Goal: Information Seeking & Learning: Learn about a topic

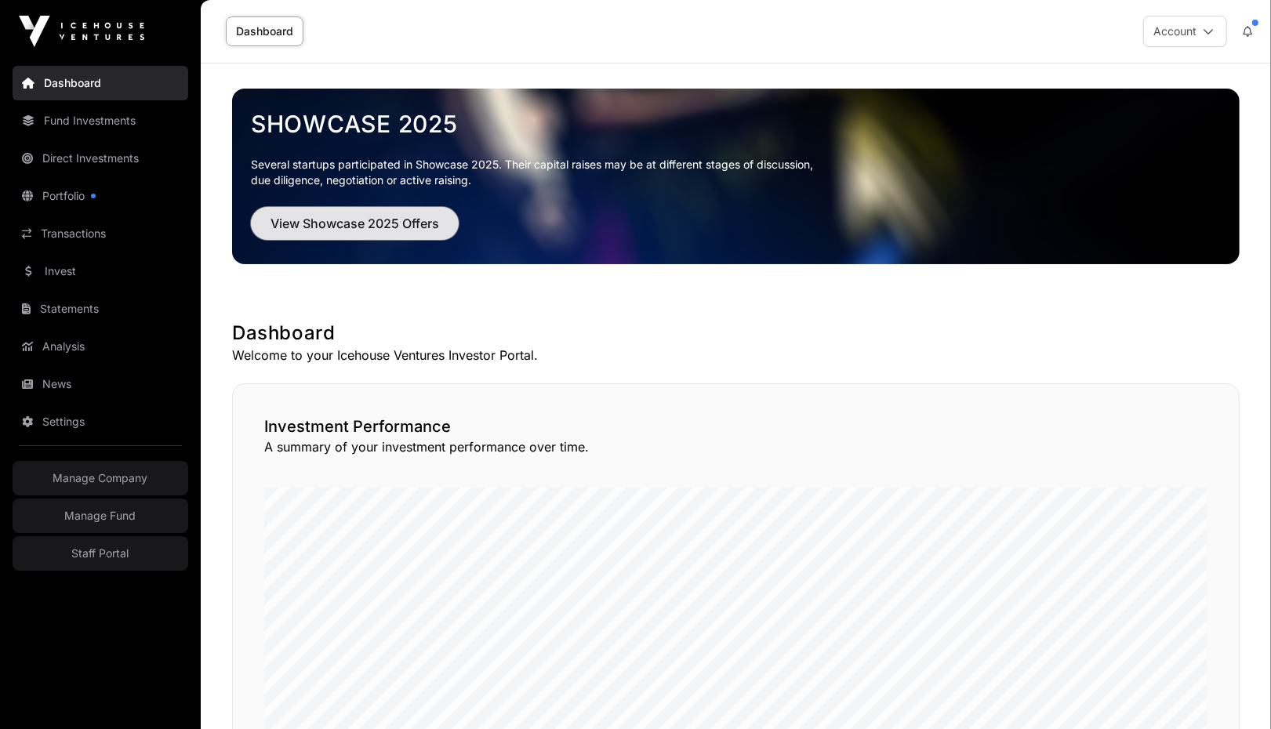
click at [384, 218] on span "View Showcase 2025 Offers" at bounding box center [355, 223] width 169 height 19
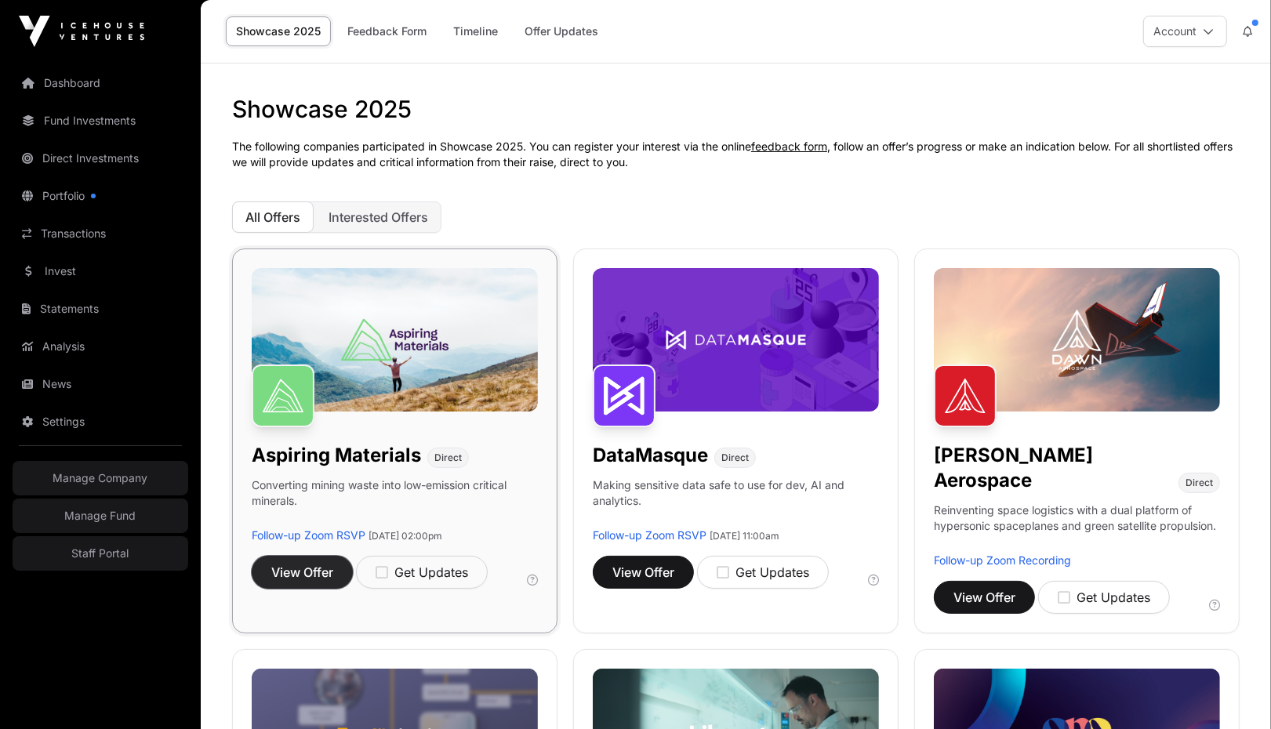
click at [303, 579] on span "View Offer" at bounding box center [302, 572] width 62 height 19
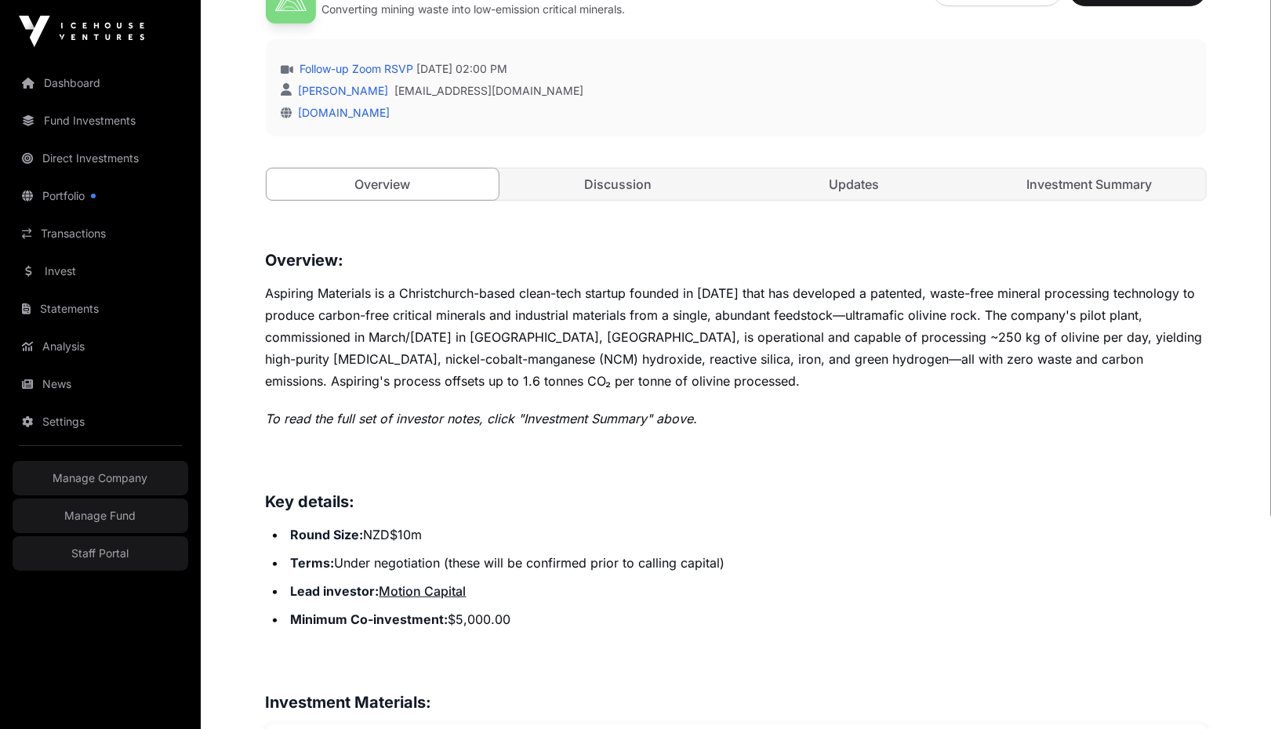
scroll to position [482, 0]
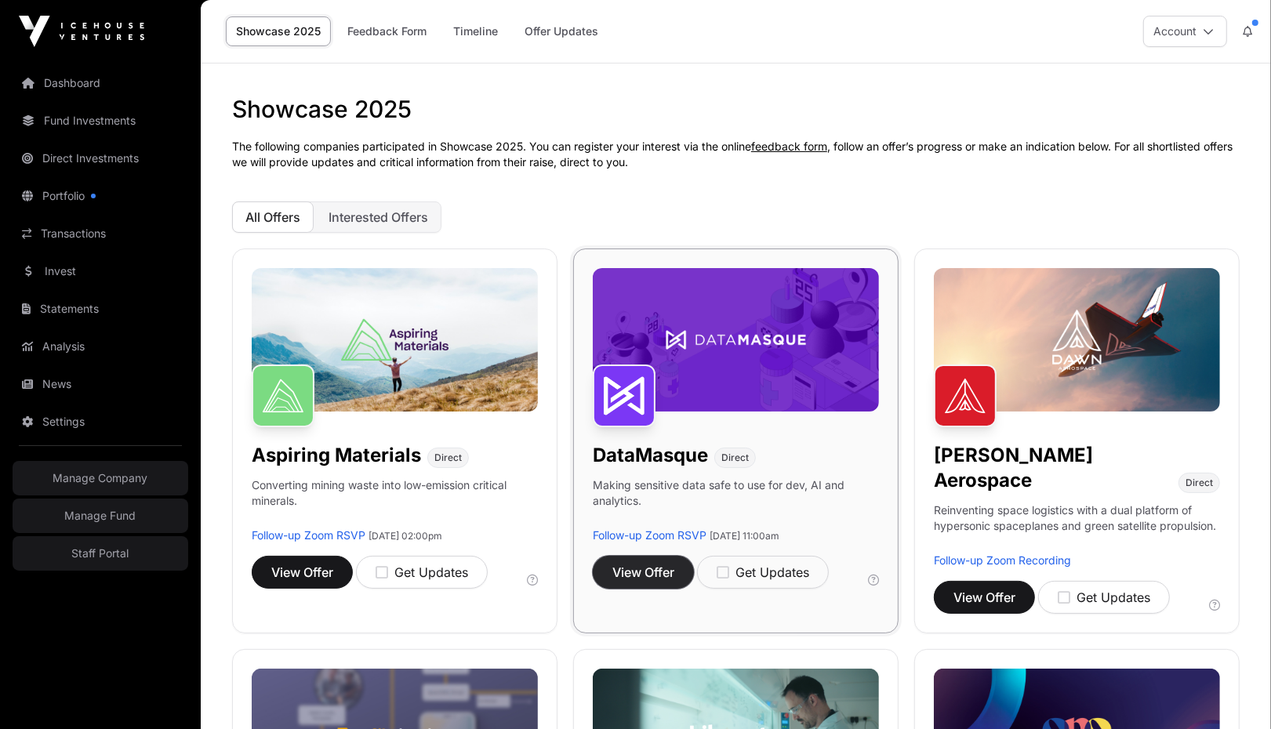
click at [656, 577] on span "View Offer" at bounding box center [644, 572] width 62 height 19
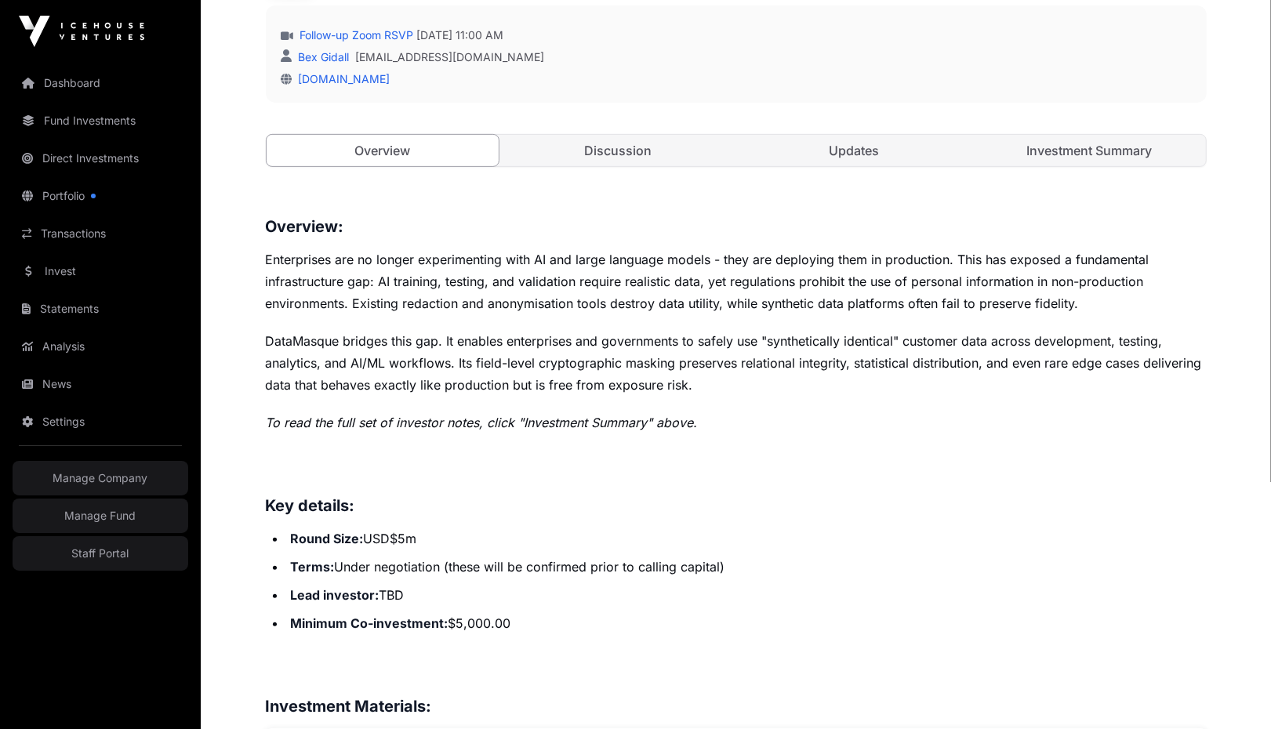
scroll to position [707, 0]
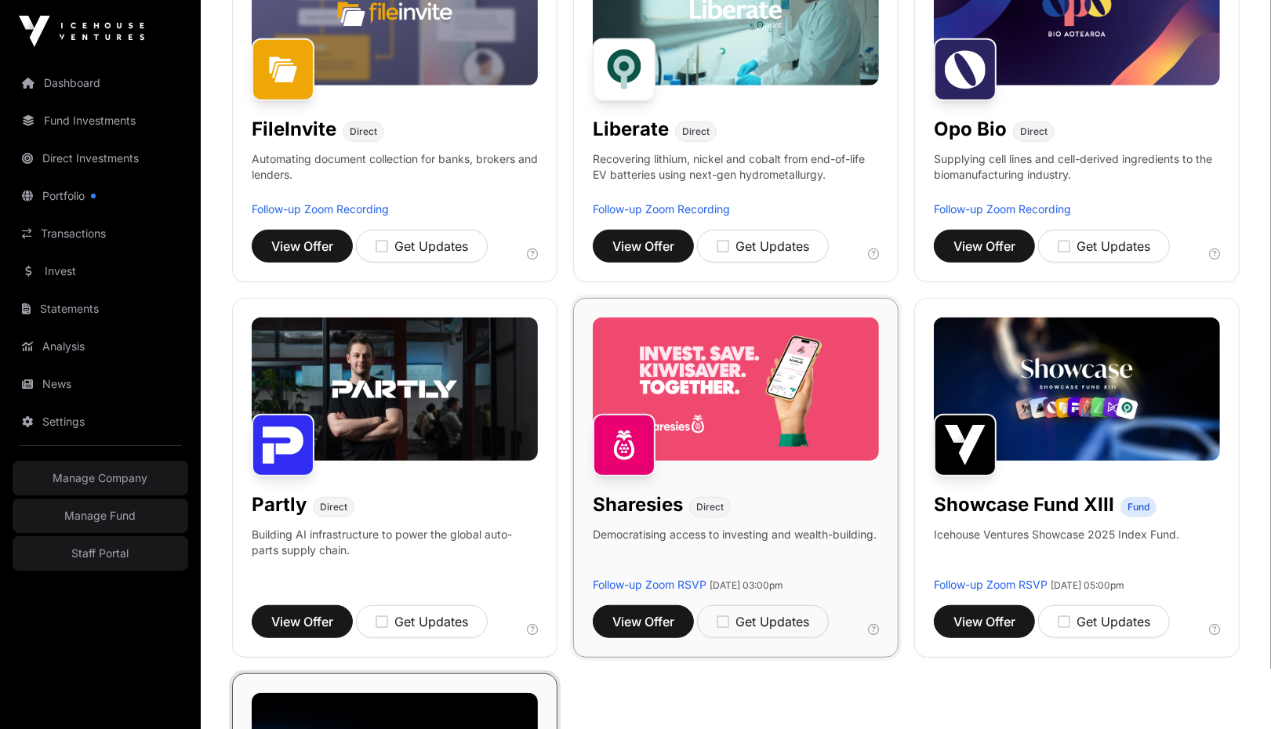
scroll to position [669, 0]
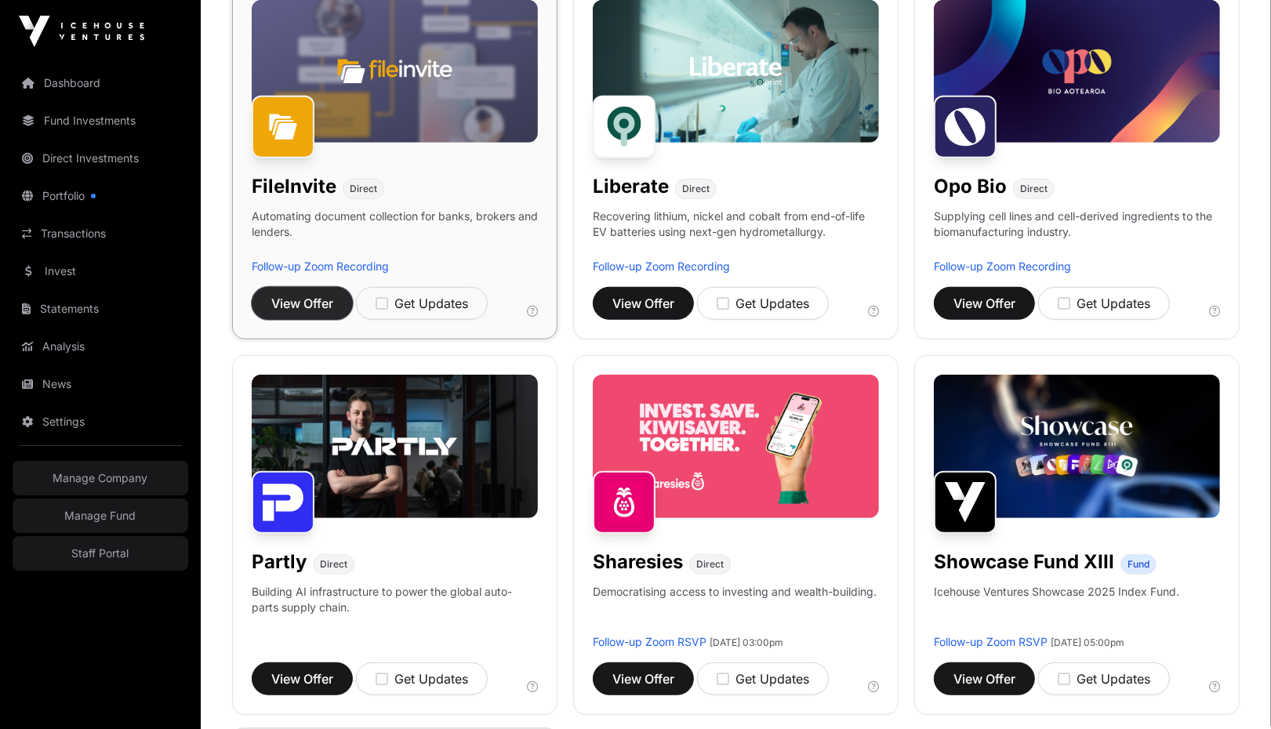
click at [275, 294] on span "View Offer" at bounding box center [302, 303] width 62 height 19
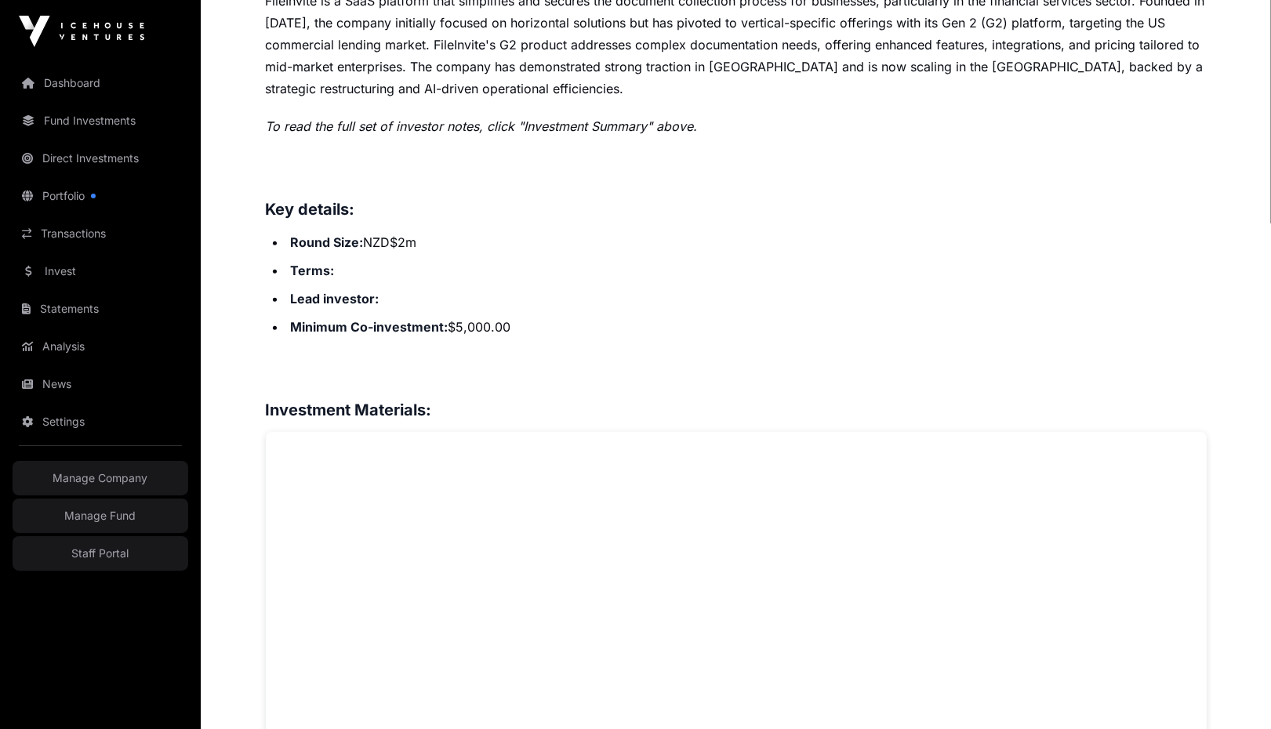
scroll to position [777, 0]
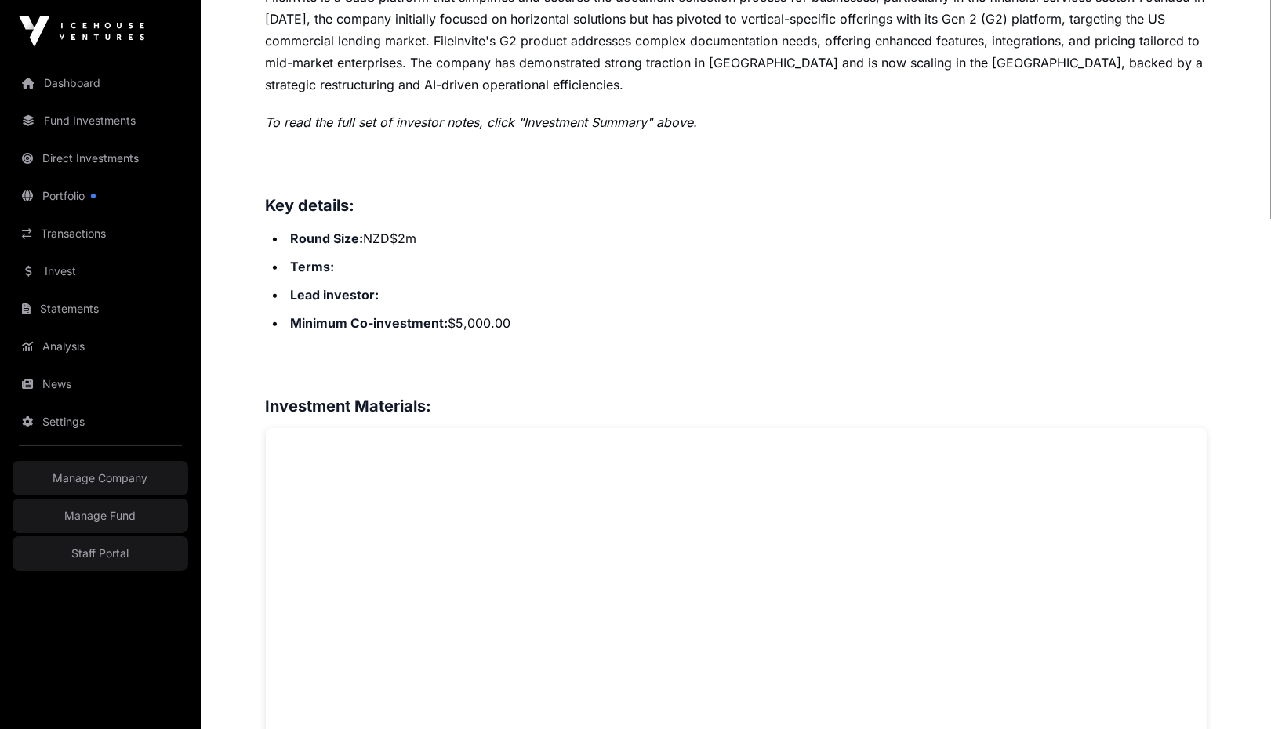
click at [569, 195] on h3 "Key details:" at bounding box center [736, 205] width 941 height 25
